Goal: Transaction & Acquisition: Purchase product/service

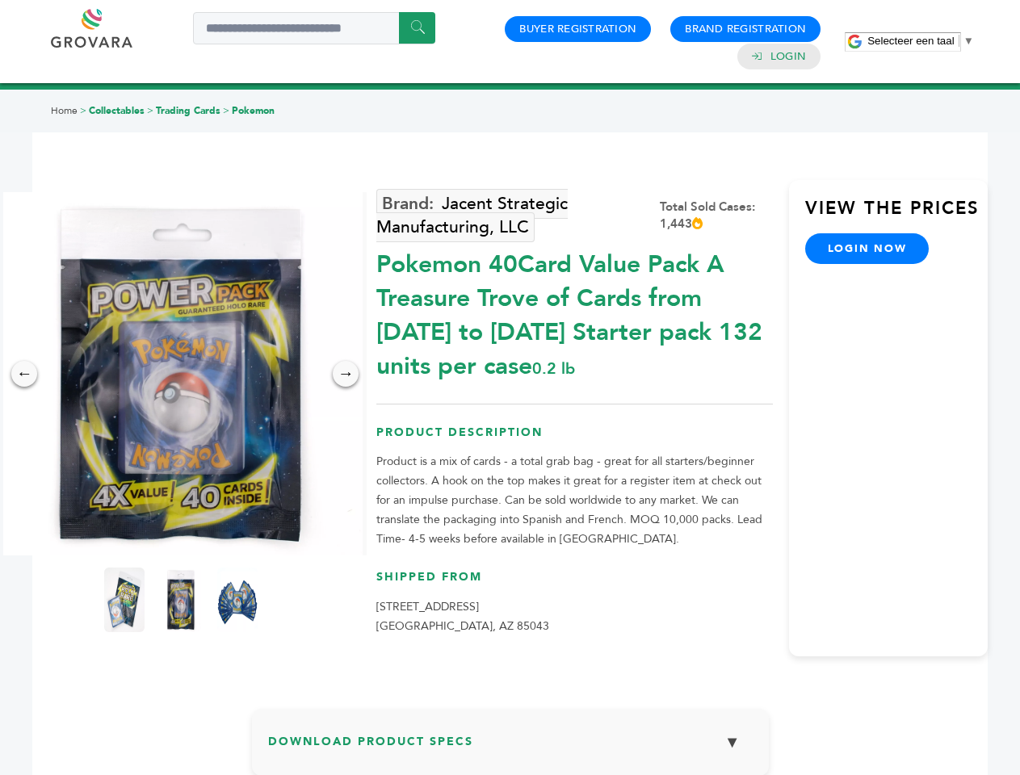
click at [921, 40] on span "Selecteer een taal" at bounding box center [910, 41] width 86 height 12
click at [181, 374] on img at bounding box center [180, 373] width 363 height 363
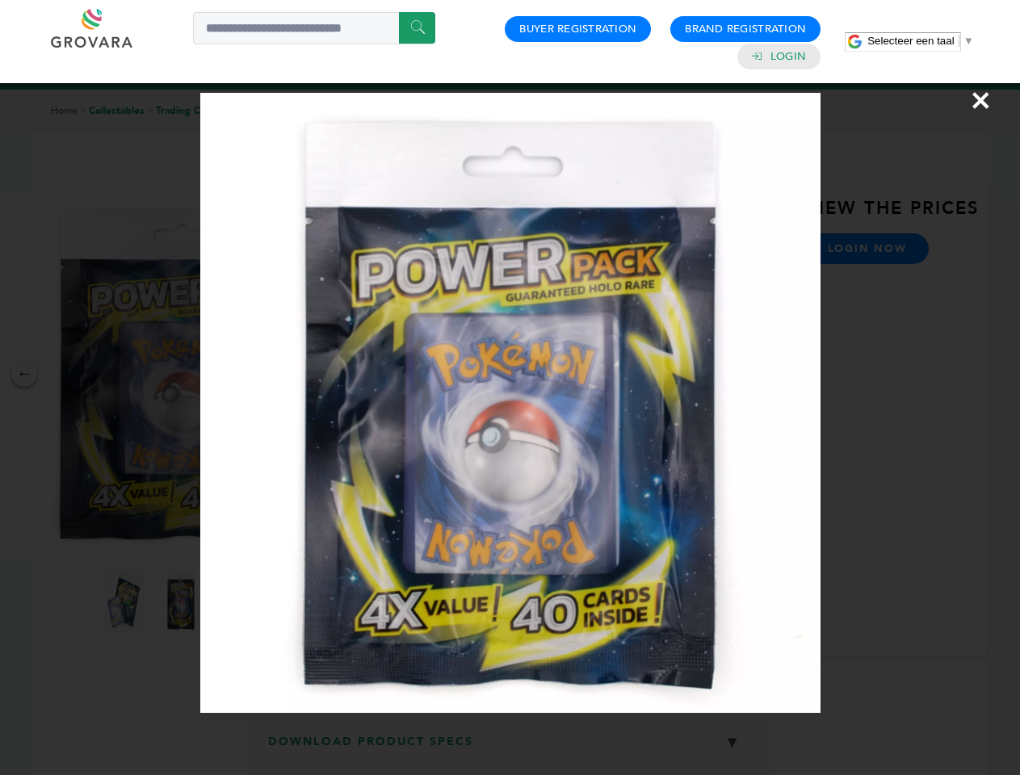
click at [24, 374] on div "×" at bounding box center [510, 387] width 1020 height 775
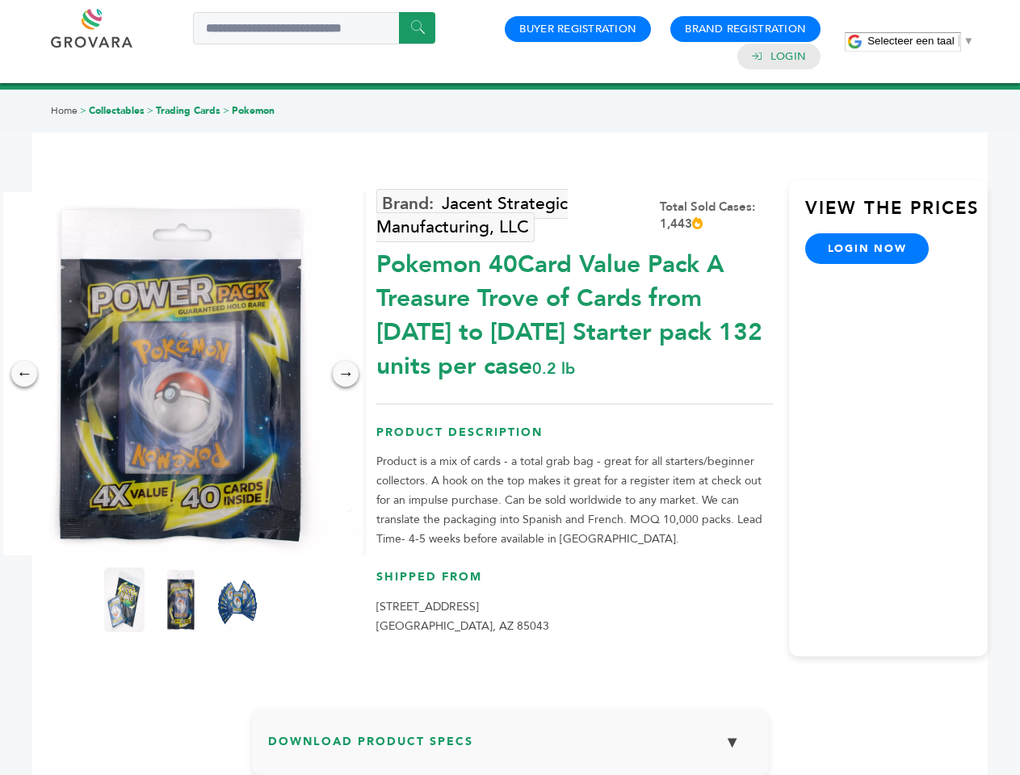
click at [346, 374] on div "→" at bounding box center [346, 374] width 26 height 26
click at [124, 600] on img at bounding box center [124, 600] width 40 height 65
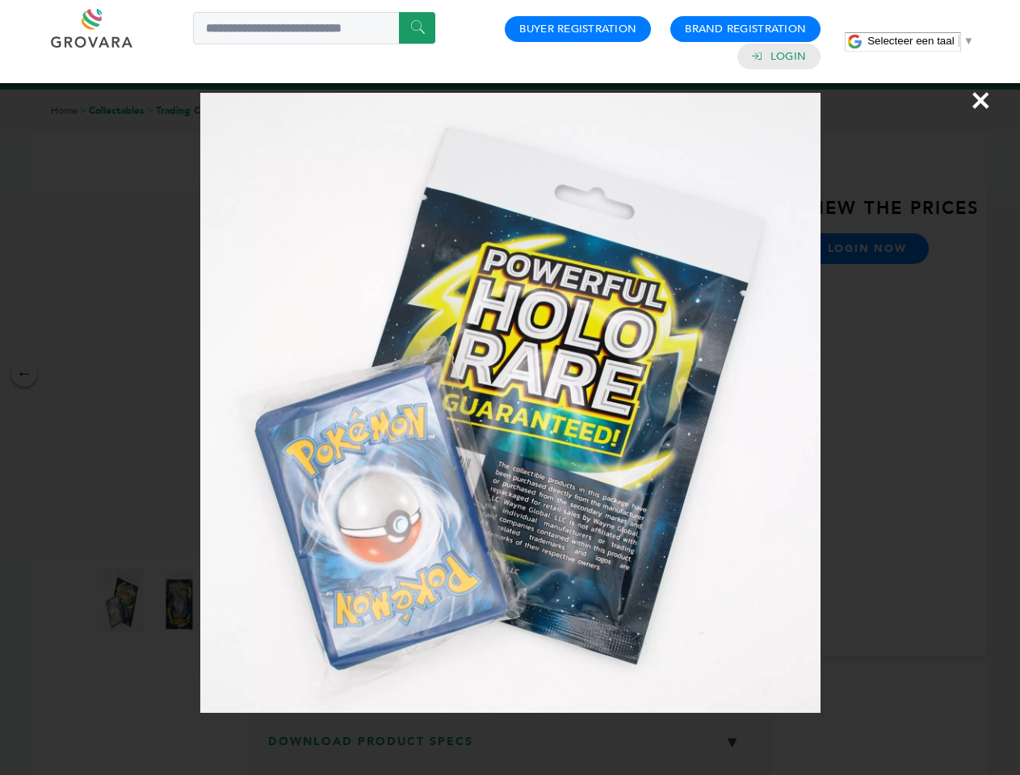
click at [181, 600] on div "×" at bounding box center [510, 387] width 1020 height 775
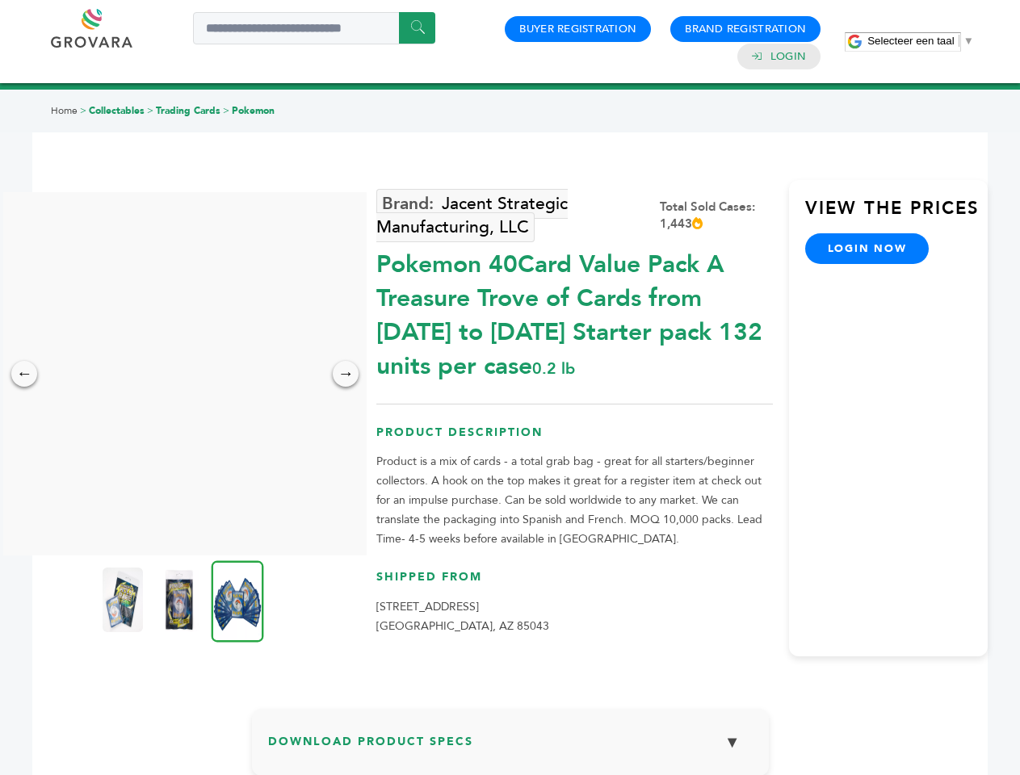
click at [237, 600] on img at bounding box center [238, 601] width 52 height 82
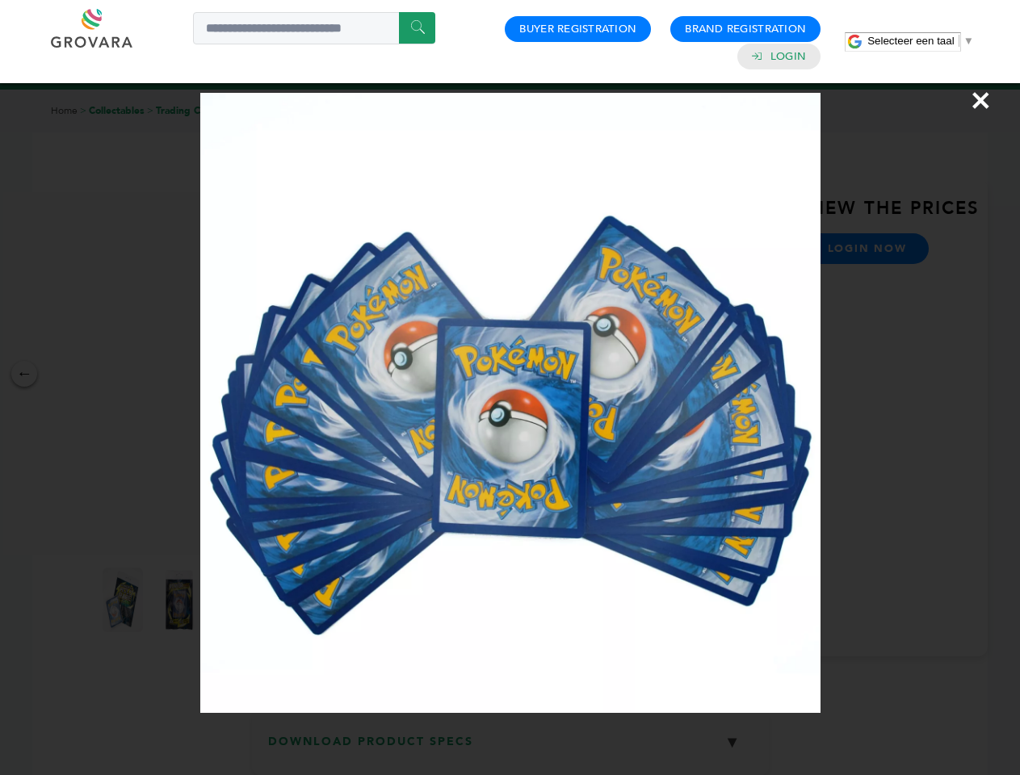
click at [510, 749] on div "×" at bounding box center [510, 387] width 1020 height 775
